Goal: Task Accomplishment & Management: Complete application form

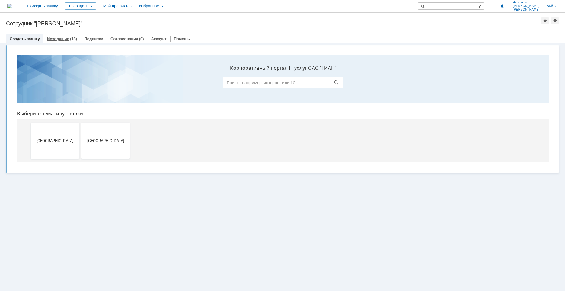
click at [58, 39] on link "Исходящие" at bounding box center [58, 39] width 22 height 5
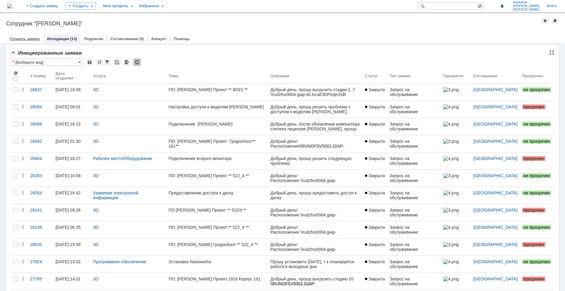
click at [34, 39] on link "Создать заявку" at bounding box center [25, 39] width 30 height 5
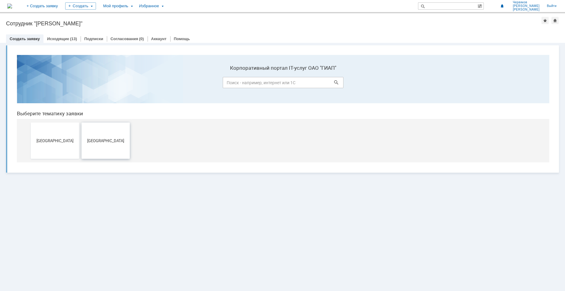
click at [104, 138] on span "[GEOGRAPHIC_DATA]" at bounding box center [105, 140] width 45 height 5
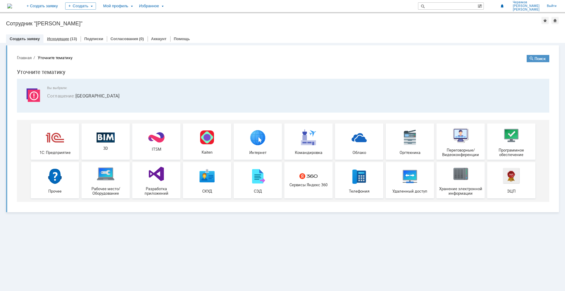
click at [61, 39] on link "Исходящие" at bounding box center [58, 39] width 22 height 5
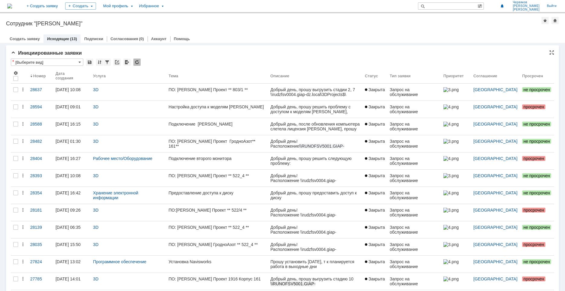
click at [77, 62] on input "[Выберите вид]" at bounding box center [47, 62] width 72 height 7
click at [77, 62] on input "text" at bounding box center [47, 62] width 72 height 7
click at [163, 55] on div "Инициированные заявки" at bounding box center [282, 53] width 543 height 6
type input "[Выберите вид]"
click at [99, 40] on link "Подписки" at bounding box center [93, 39] width 19 height 5
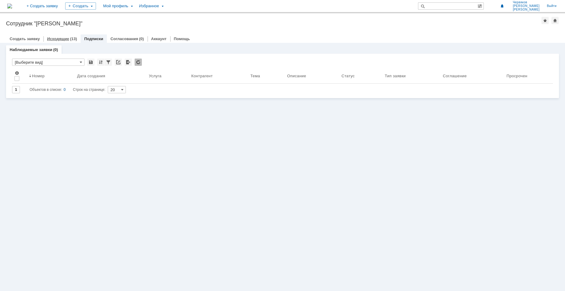
click at [62, 35] on div "Исходящие (13)" at bounding box center [61, 38] width 37 height 9
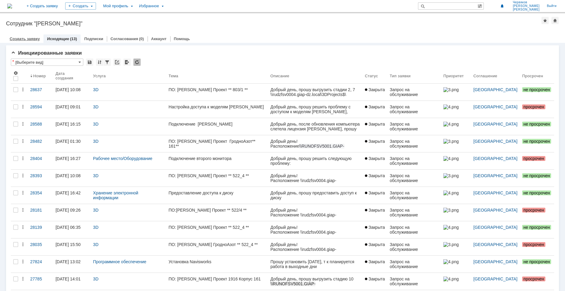
click at [32, 38] on link "Создать заявку" at bounding box center [25, 39] width 30 height 5
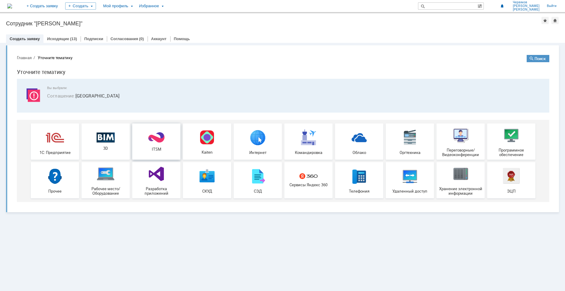
click at [153, 154] on link "ITSM" at bounding box center [156, 141] width 48 height 36
click at [55, 37] on link "Исходящие" at bounding box center [58, 39] width 22 height 5
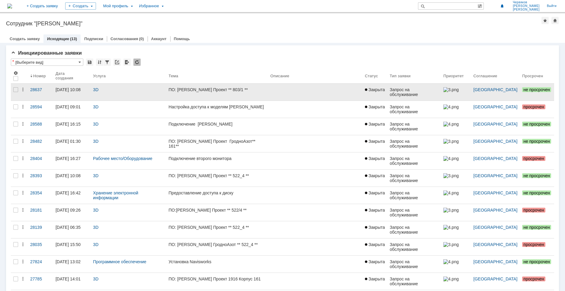
click at [193, 87] on link "ПО: Tekla Проект ** 803/1 **" at bounding box center [217, 92] width 102 height 17
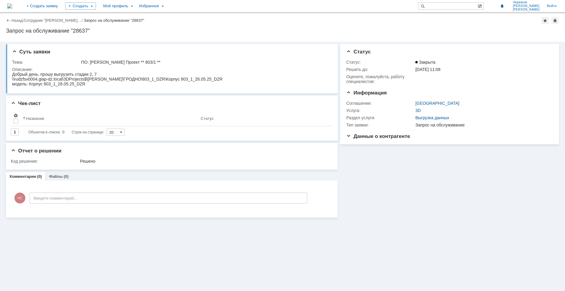
drag, startPoint x: 24, startPoint y: 146, endPoint x: 82, endPoint y: 80, distance: 87.8
drag, startPoint x: 86, startPoint y: 83, endPoint x: 82, endPoint y: 84, distance: 3.4
click at [83, 84] on div "модель: Корпус 803_1_26.05.25_DZR" at bounding box center [117, 83] width 210 height 5
click at [84, 84] on div "модель: Корпус 803_1_26.05.25_DZR" at bounding box center [117, 83] width 210 height 5
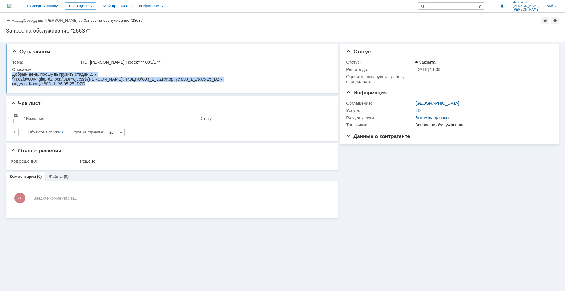
drag, startPoint x: 80, startPoint y: 83, endPoint x: -2, endPoint y: 78, distance: 81.9
click at [12, 78] on html "Добрый день, прошу выгрузить стадии 2, 7 \\rudzfsv0004.giap-dz.local\3DProjects…" at bounding box center [170, 79] width 317 height 14
click at [129, 52] on div "Суть заявки" at bounding box center [172, 52] width 321 height 6
click at [30, 31] on div "Запрос на обслуживание "28637"" at bounding box center [282, 31] width 553 height 6
click at [11, 20] on link "Назад" at bounding box center [16, 20] width 11 height 5
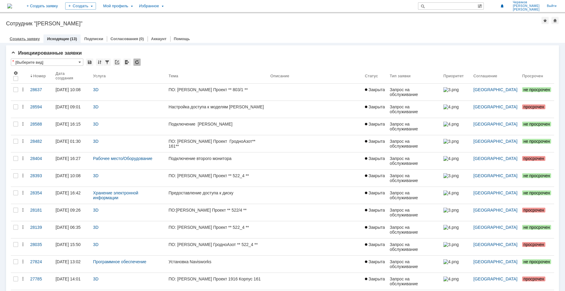
click at [30, 40] on link "Создать заявку" at bounding box center [25, 39] width 30 height 5
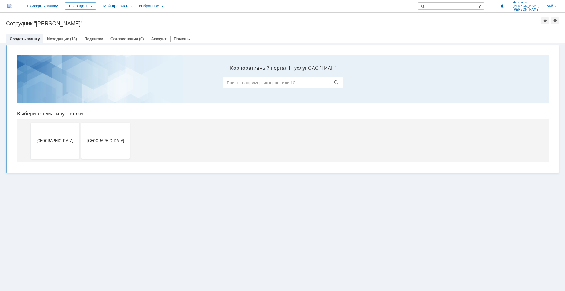
click at [114, 147] on button "[GEOGRAPHIC_DATA]" at bounding box center [105, 140] width 48 height 36
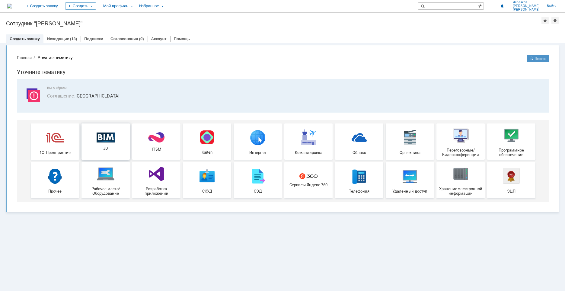
click at [109, 148] on span "3D" at bounding box center [105, 148] width 45 height 5
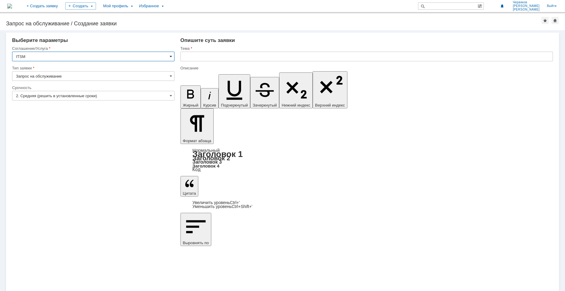
click at [170, 56] on span at bounding box center [171, 56] width 2 height 5
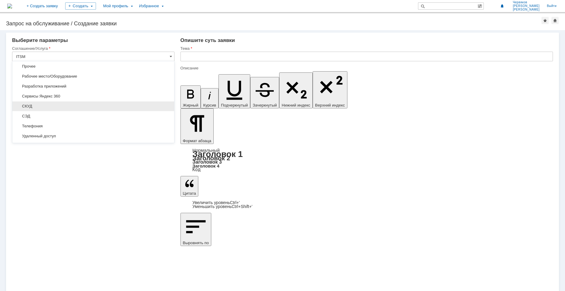
scroll to position [91, 0]
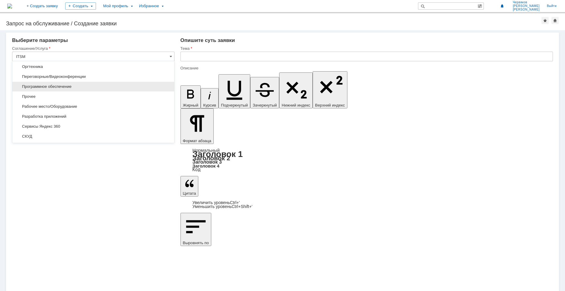
click at [61, 89] on span "Программное обеспечение" at bounding box center [93, 86] width 154 height 5
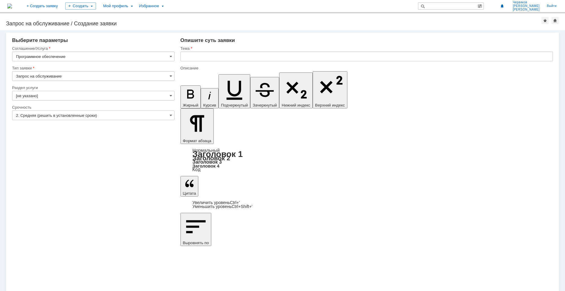
type input "Программное обеспечение"
click at [56, 98] on input "[не указано]" at bounding box center [93, 96] width 162 height 10
click at [42, 184] on div "Внимание! Выберите параметры Соглашение/Услуга Программное обеспечение Тип заяв…" at bounding box center [282, 160] width 565 height 261
type input "[не указано]"
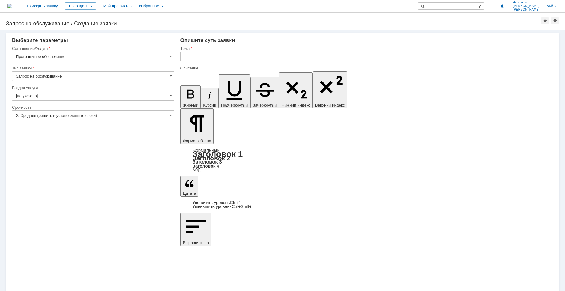
click at [68, 57] on input "Программное обеспечение" at bounding box center [93, 57] width 162 height 10
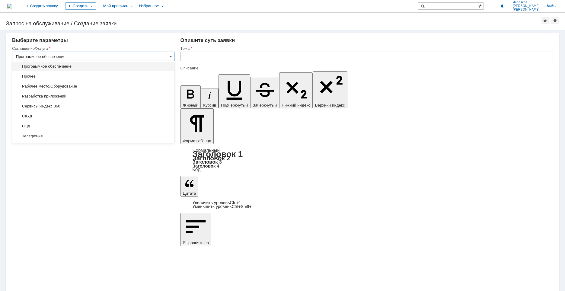
click at [68, 57] on input "Программное обеспечение" at bounding box center [93, 57] width 162 height 10
click at [115, 55] on input "Программное обеспечение" at bounding box center [93, 57] width 162 height 10
click at [116, 43] on div "Выберите параметры Соглашение/Услуга Программное обеспечение Тип заявки Запрос …" at bounding box center [93, 61] width 162 height 48
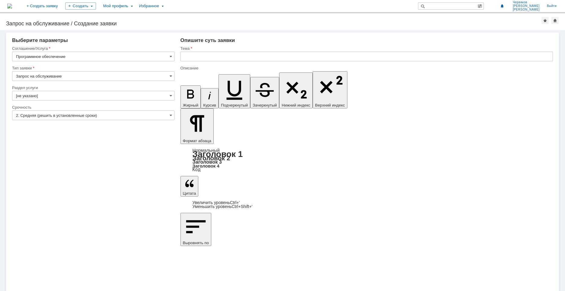
type input "Программное обеспечение"
click at [91, 78] on input "Запрос на обслуживание" at bounding box center [93, 76] width 162 height 10
click at [102, 75] on input "Запрос на обслуживание" at bounding box center [93, 76] width 162 height 10
click at [105, 59] on input "Программное обеспечение" at bounding box center [93, 57] width 162 height 10
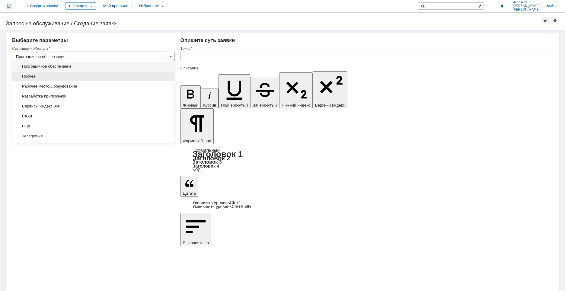
type input "Запрос на обслуживание"
click at [76, 75] on span "Прочее" at bounding box center [93, 76] width 154 height 5
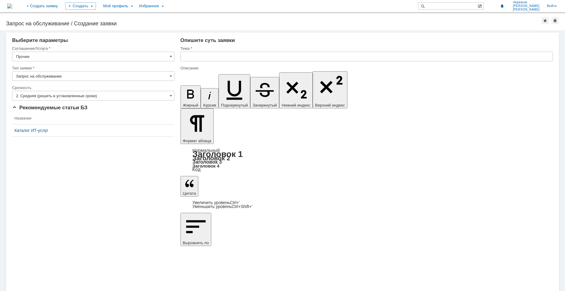
type input "Прочее"
click at [72, 78] on input "Запрос на обслуживание" at bounding box center [93, 76] width 162 height 10
click at [76, 79] on input "Запрос на обслуживание" at bounding box center [93, 76] width 162 height 10
click at [76, 84] on div "[не указано]" at bounding box center [93, 87] width 162 height 10
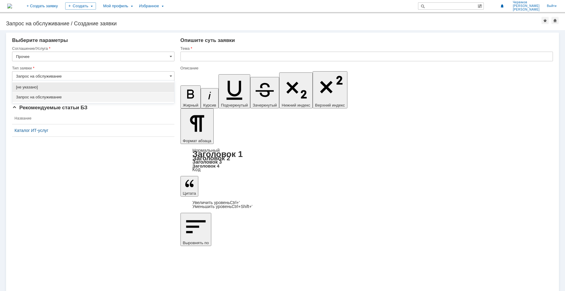
type input "[не указано]"
click at [73, 96] on input "2. Средняя (решить в установленные сроки)" at bounding box center [93, 96] width 162 height 10
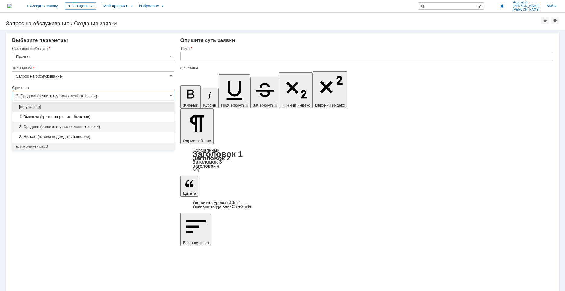
click at [73, 96] on input "2. Средняя (решить в установленные сроки)" at bounding box center [93, 96] width 162 height 10
click at [137, 178] on div "Внимание! Выберите параметры Соглашение/Услуга Прочее Тип заявки Запрос на обсл…" at bounding box center [282, 160] width 565 height 261
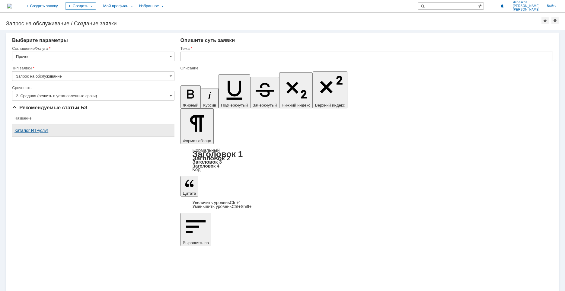
type input "2. Средняя (решить в установленные сроки)"
click at [128, 57] on input "Прочее" at bounding box center [93, 57] width 162 height 10
click at [101, 41] on div "Выберите параметры" at bounding box center [93, 40] width 162 height 6
click at [54, 56] on input "Прочее" at bounding box center [93, 57] width 162 height 10
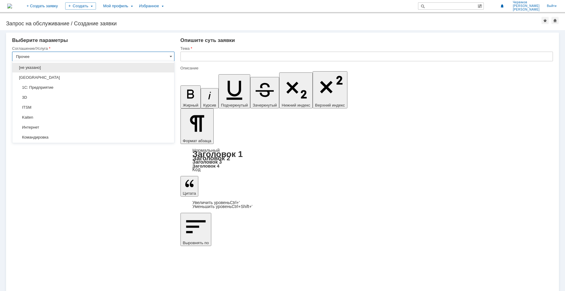
scroll to position [121, 0]
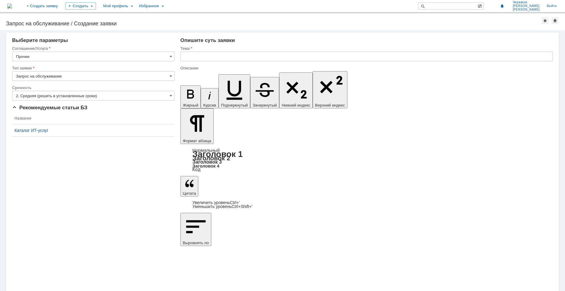
type input "Прочее"
click at [89, 77] on input "Запрос на обслуживание" at bounding box center [93, 76] width 162 height 10
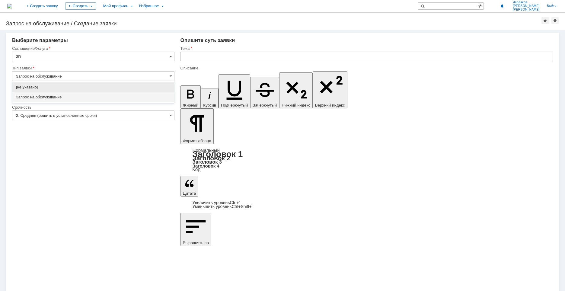
click at [89, 77] on input "Запрос на обслуживание" at bounding box center [93, 76] width 162 height 10
click at [92, 110] on input "2. Средняя (решить в установленные сроки)" at bounding box center [93, 115] width 162 height 10
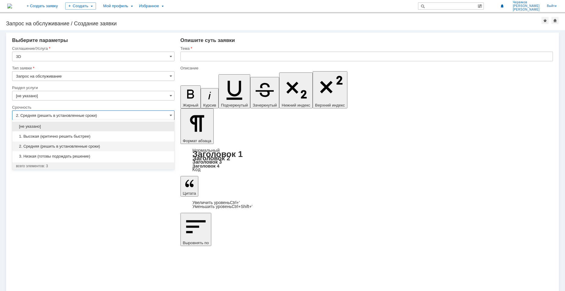
type input "Запрос на обслуживание"
click at [78, 96] on input "[не указано]" at bounding box center [93, 96] width 162 height 10
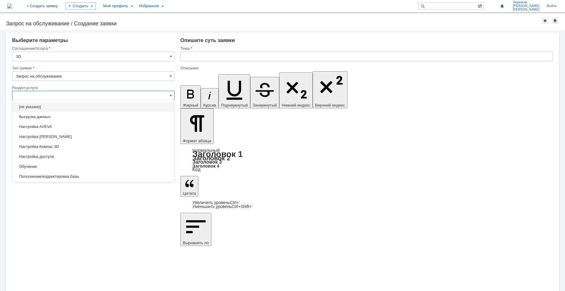
click at [78, 96] on input "text" at bounding box center [93, 96] width 162 height 10
type input "2. Средняя (решить в установленные сроки)"
click at [65, 136] on span "Настройка Tekla" at bounding box center [93, 136] width 154 height 5
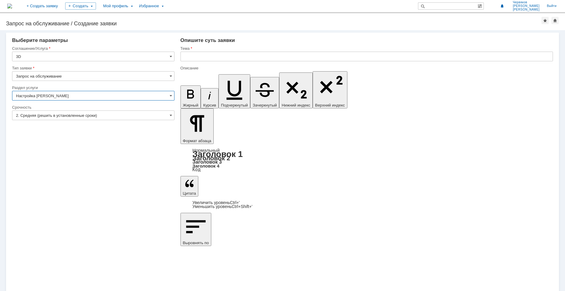
click at [74, 97] on input "Настройка Tekla" at bounding box center [93, 96] width 162 height 10
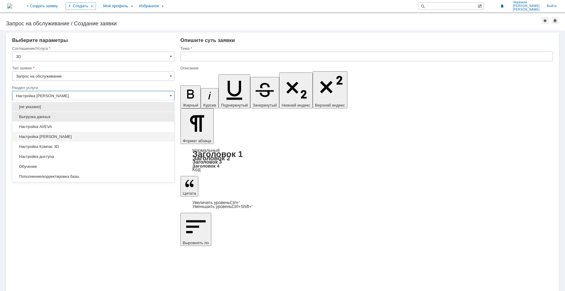
click at [61, 119] on span "Выгрузка данных" at bounding box center [93, 116] width 154 height 5
type input "Выгрузка данных"
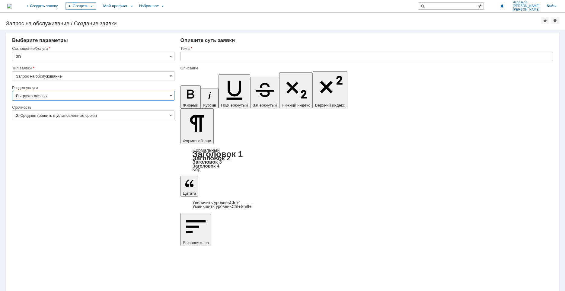
type input "ПО: Revit/Tekla Проект ** Корпус **"
type input "Выгрузка данных"
drag, startPoint x: 214, startPoint y: 2133, endPoint x: 186, endPoint y: 2115, distance: 33.5
drag, startPoint x: 271, startPoint y: 2116, endPoint x: 264, endPoint y: 2117, distance: 7.4
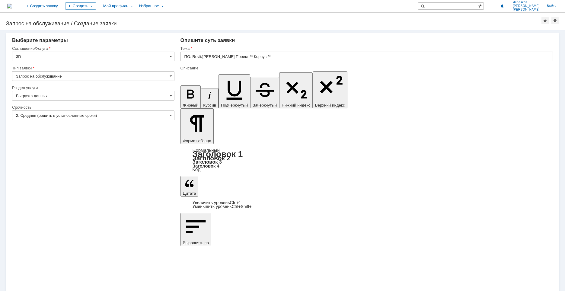
click at [199, 58] on input "ПО: Revit/Tekla Проект ** Корпус **" at bounding box center [366, 57] width 372 height 10
click at [192, 57] on input "ПО: Revit/Tekla Проект ** Корпус **" at bounding box center [366, 57] width 372 height 10
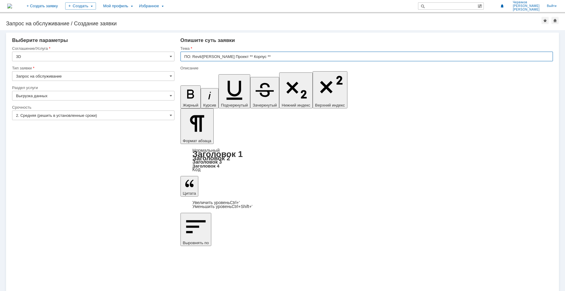
drag, startPoint x: 192, startPoint y: 57, endPoint x: 202, endPoint y: 57, distance: 10.3
click at [202, 57] on input "ПО: Revit/Tekla Проект ** Корпус **" at bounding box center [366, 57] width 372 height 10
drag, startPoint x: 202, startPoint y: 56, endPoint x: 215, endPoint y: 56, distance: 13.0
click at [215, 56] on input "ПО: Tekla Проект ** Корпус **" at bounding box center [366, 57] width 372 height 10
click at [244, 58] on input "ПО: Tekla Проект ** Корпус **" at bounding box center [366, 57] width 372 height 10
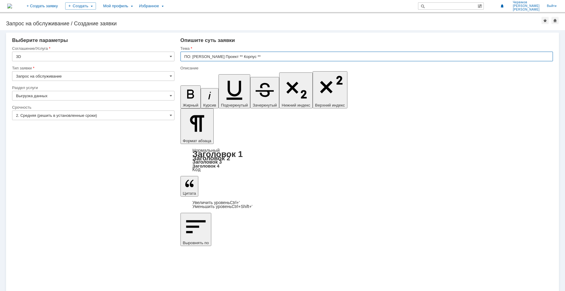
drag, startPoint x: 246, startPoint y: 57, endPoint x: 238, endPoint y: 57, distance: 8.2
click at [238, 57] on input "ПО: Tekla Проект ** Корпус **" at bounding box center [366, 57] width 372 height 10
drag, startPoint x: 380, startPoint y: 2120, endPoint x: 186, endPoint y: 2120, distance: 194.0
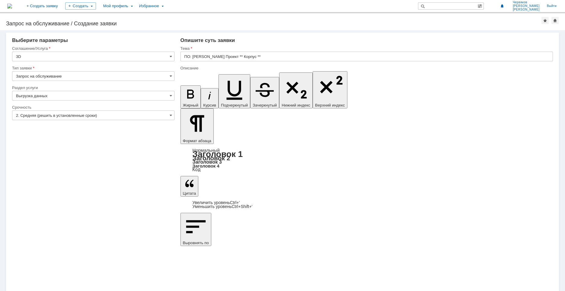
drag, startPoint x: 262, startPoint y: 2126, endPoint x: 204, endPoint y: 2127, distance: 57.9
drag, startPoint x: 223, startPoint y: 2126, endPoint x: 203, endPoint y: 2128, distance: 20.1
copy div "502б_19.02"
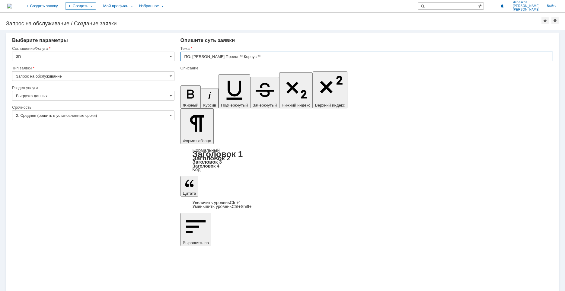
click at [226, 57] on input "ПО: Tekla Проект ** Корпус **" at bounding box center [366, 57] width 372 height 10
drag, startPoint x: 221, startPoint y: 58, endPoint x: 233, endPoint y: 58, distance: 11.8
click at [233, 58] on input "ПО: Tekla Проект ** Корпус **" at bounding box center [366, 57] width 372 height 10
drag, startPoint x: 215, startPoint y: 57, endPoint x: 202, endPoint y: 59, distance: 12.5
click at [202, 59] on input "ПО: Tekla Проект ** 502б_19.02 **" at bounding box center [366, 57] width 372 height 10
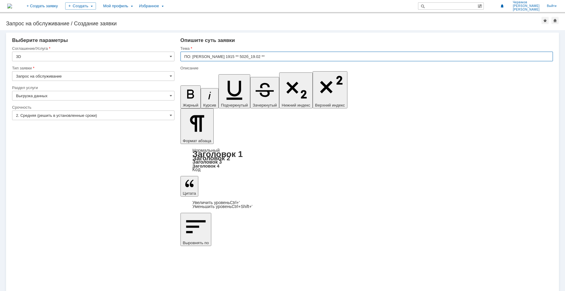
type input "ПО: Tekla 1915 ** 502б_19.02 **"
